Goal: Find specific page/section: Find specific page/section

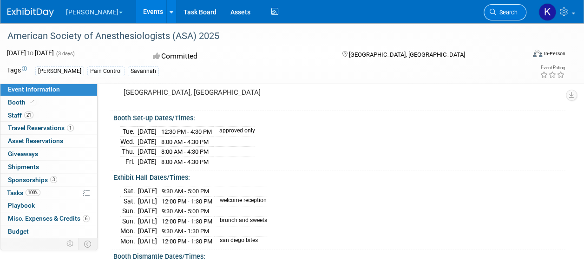
click at [497, 16] on link "Search" at bounding box center [505, 12] width 43 height 16
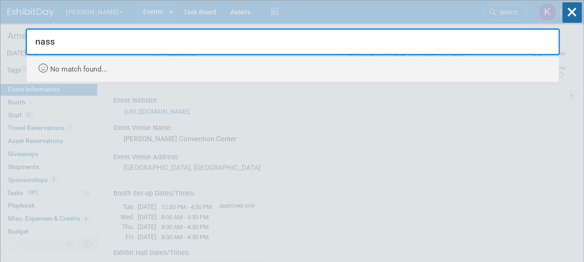
type input "nass"
click at [82, 18] on div "nass Recently Viewed Events: American Society of Anesthesiologists (ASA) 2025 I…" at bounding box center [293, 41] width 535 height 82
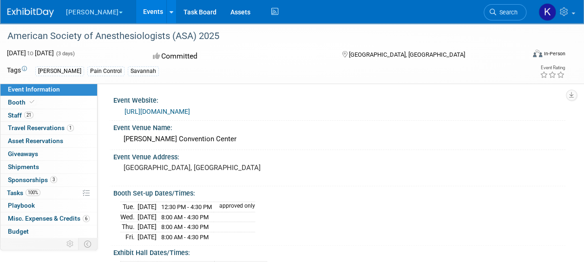
click at [83, 13] on button "[PERSON_NAME]" at bounding box center [99, 10] width 69 height 20
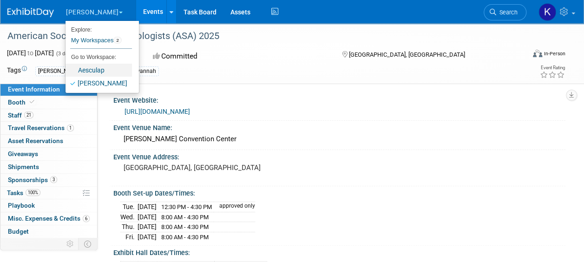
click at [99, 68] on link "Aesculap" at bounding box center [99, 70] width 66 height 13
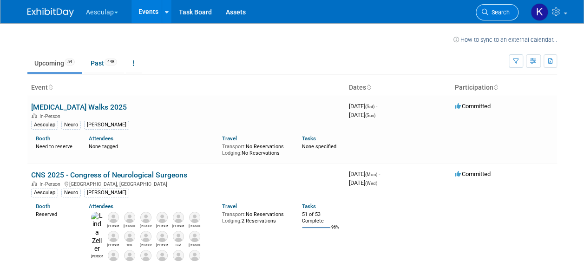
click at [493, 15] on span "Search" at bounding box center [499, 12] width 21 height 7
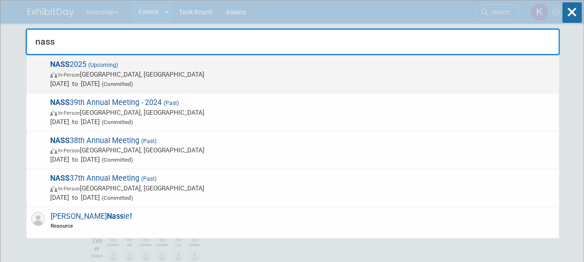
type input "nass"
click at [148, 67] on span "NASS 2025 (Upcoming) In-Person Denver, CO Nov 14, 2025 to Nov 17, 2025 (Committ…" at bounding box center [300, 74] width 507 height 28
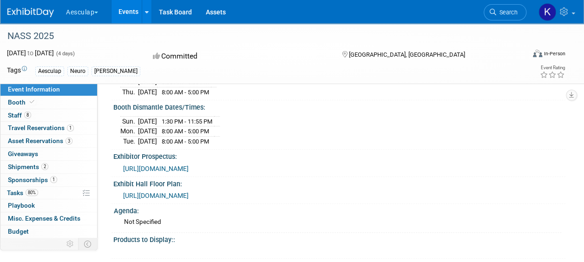
scroll to position [266, 0]
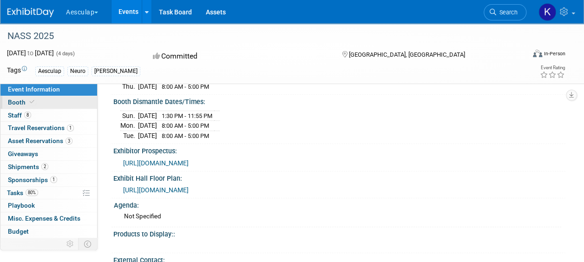
click at [41, 99] on link "Booth" at bounding box center [48, 102] width 97 height 13
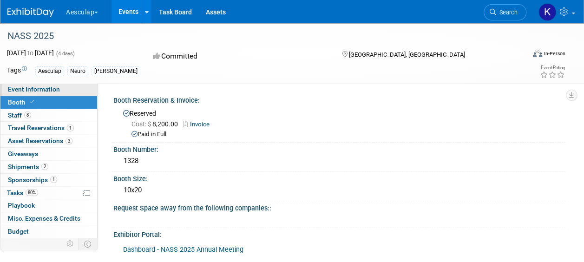
click at [57, 91] on span "Event Information" at bounding box center [34, 89] width 52 height 7
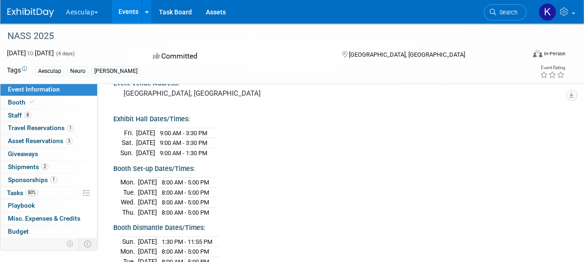
scroll to position [141, 0]
